Goal: Task Accomplishment & Management: Use online tool/utility

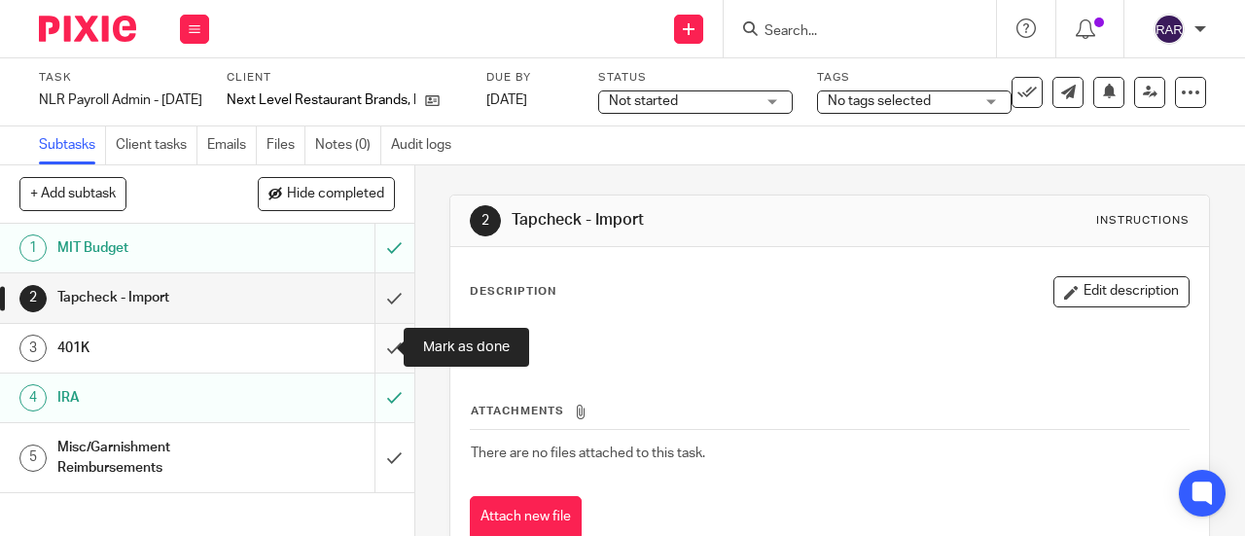
click at [373, 342] on input "submit" at bounding box center [207, 348] width 414 height 49
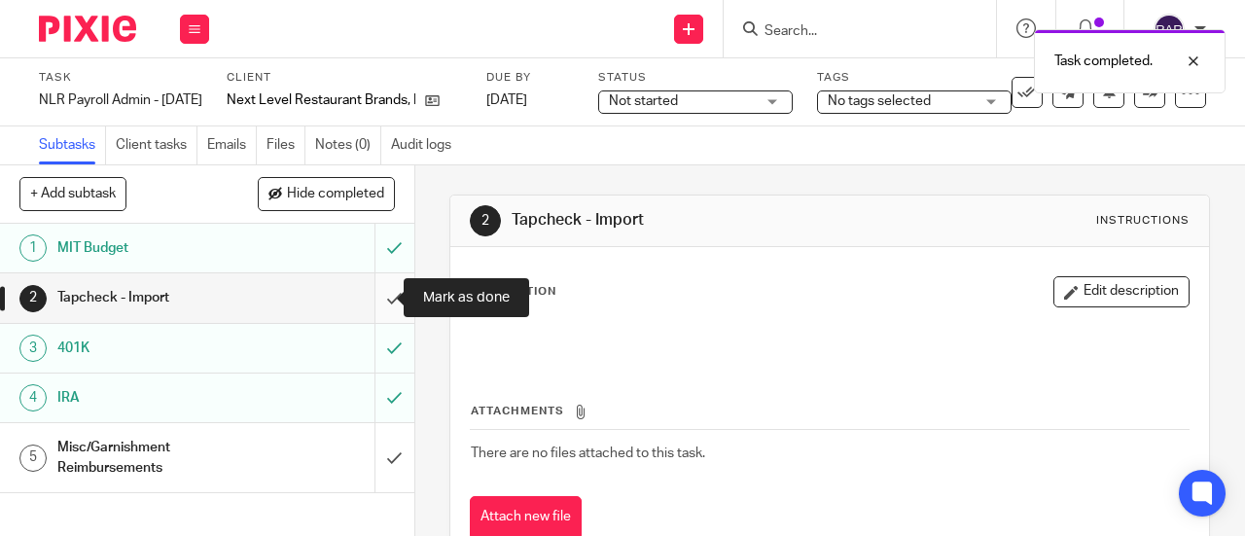
click at [370, 300] on input "submit" at bounding box center [207, 297] width 414 height 49
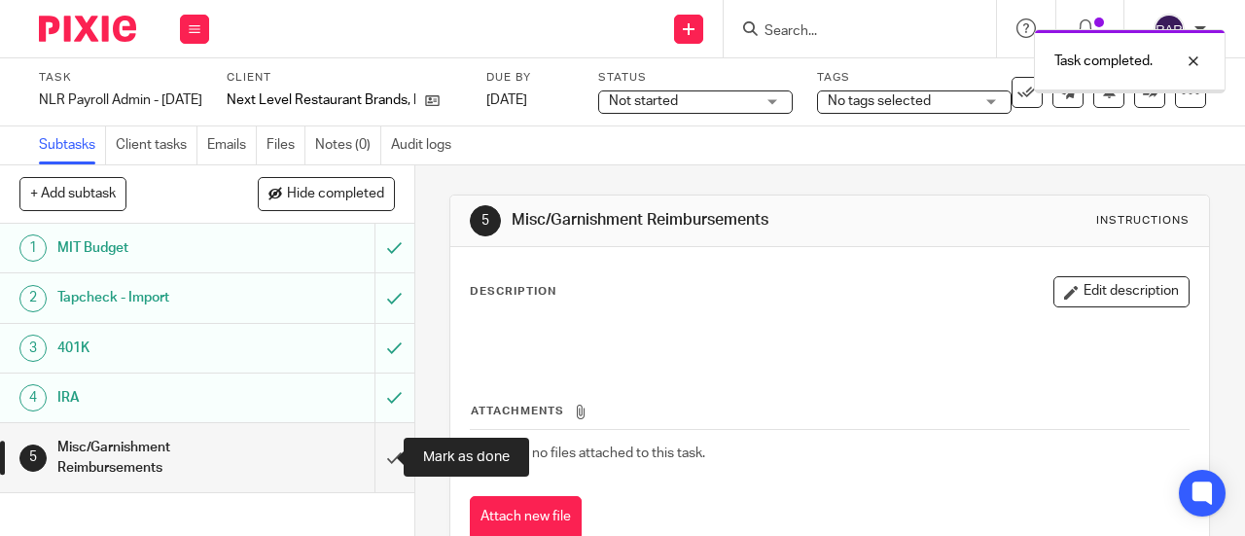
click at [377, 452] on input "submit" at bounding box center [207, 457] width 414 height 69
